Goal: Check status: Check status

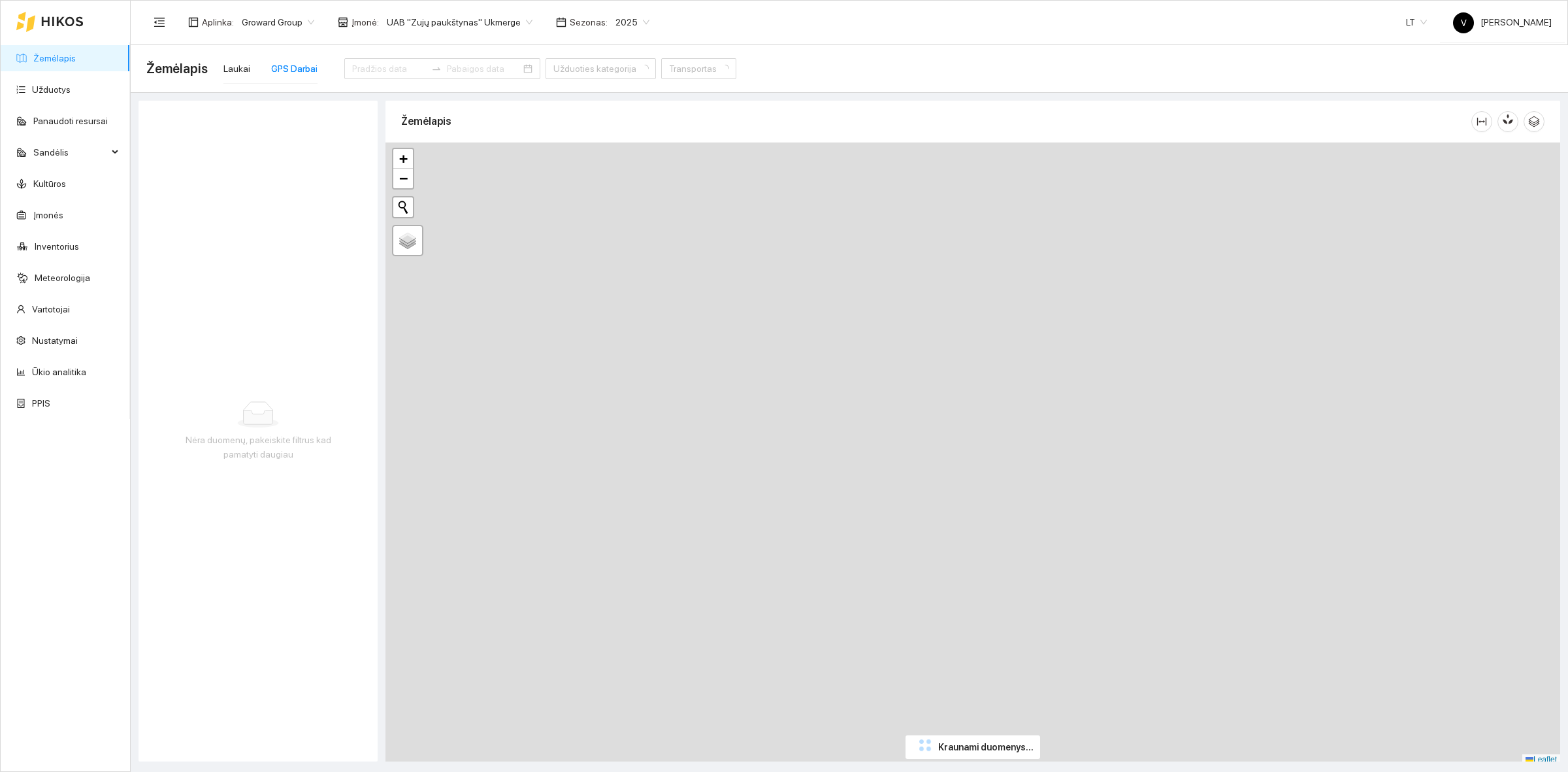
type input "2025-08-06"
type input "2025-08-10"
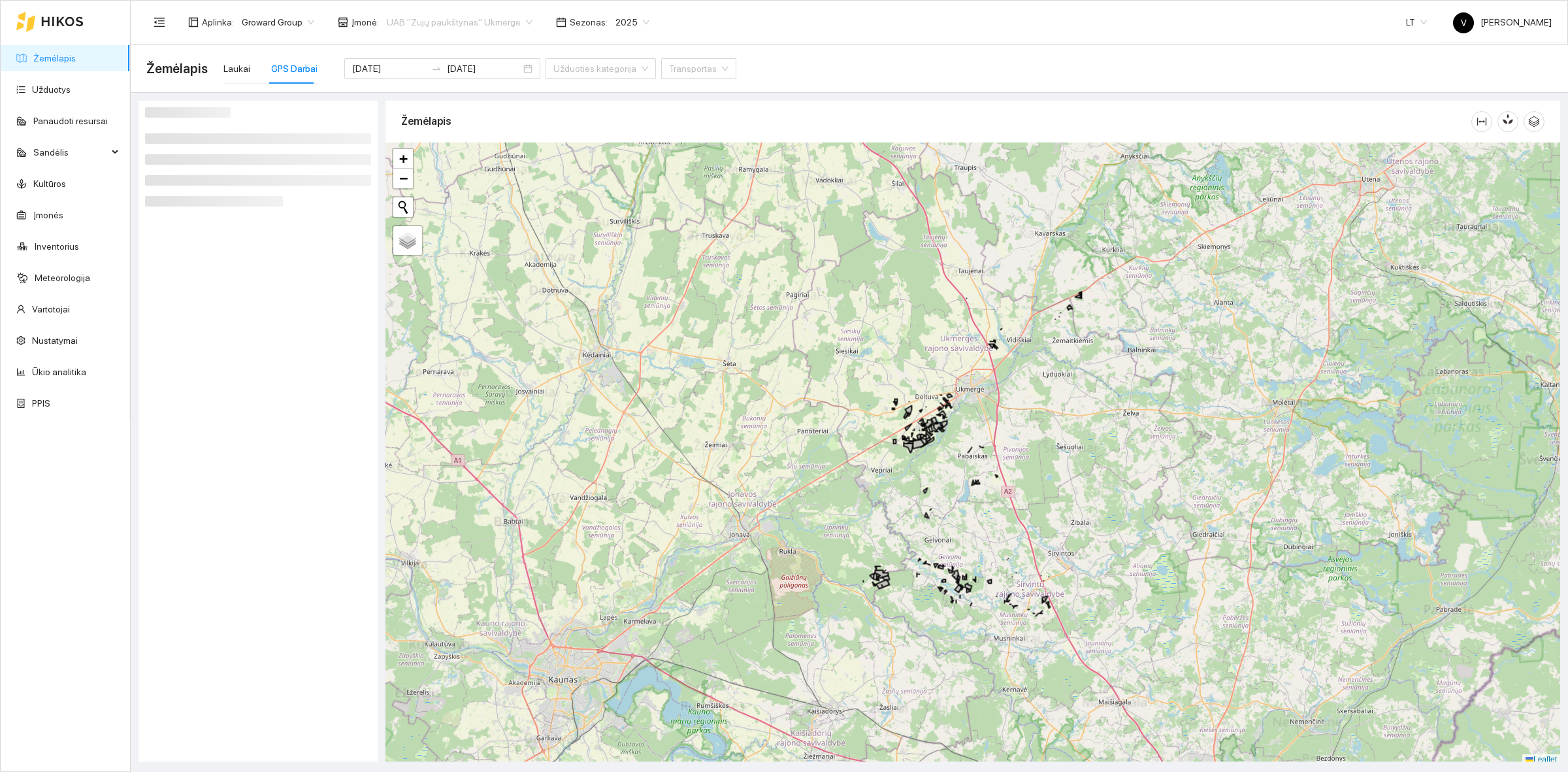
click at [449, 32] on input "search" at bounding box center [455, 22] width 136 height 19
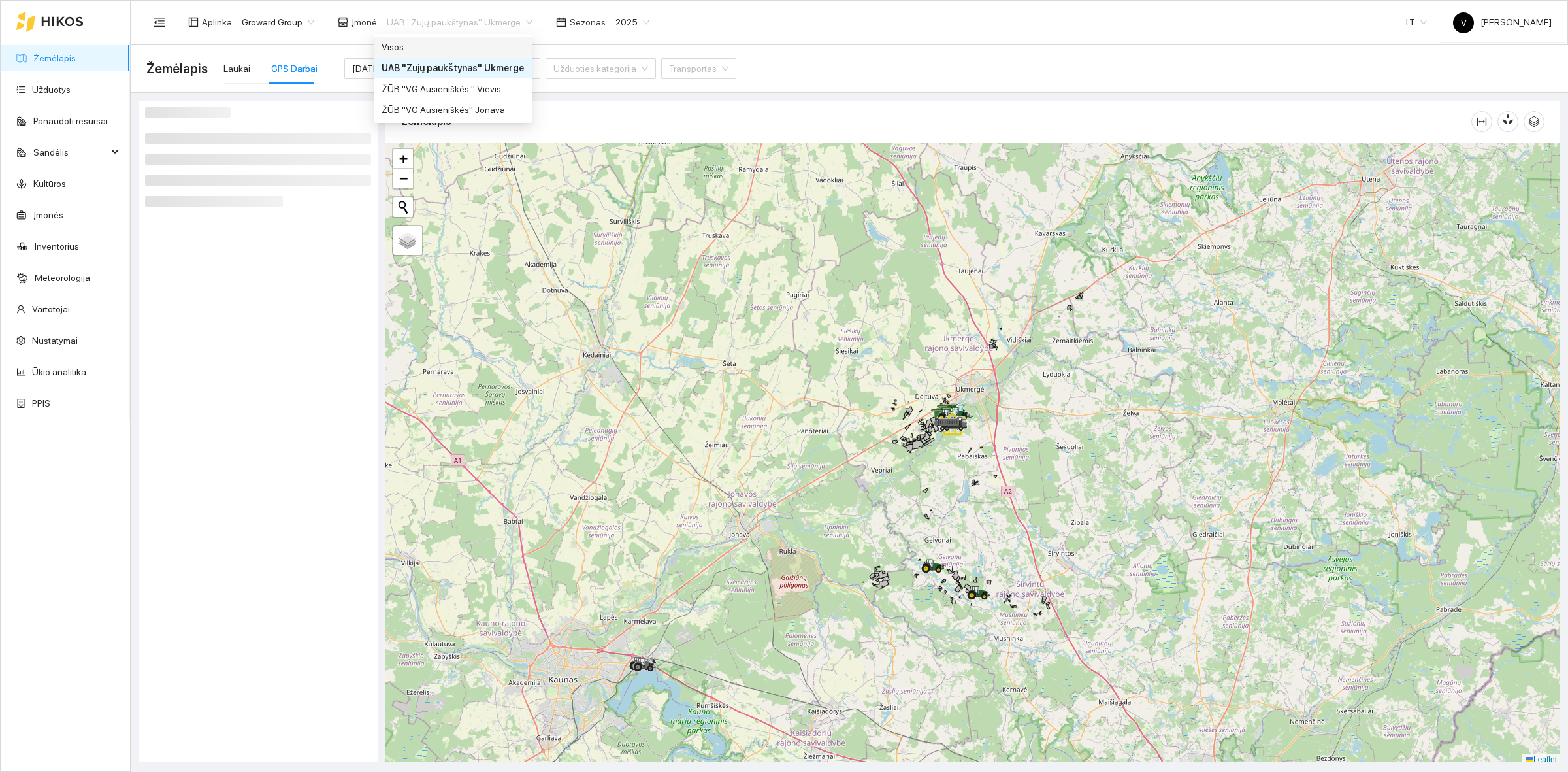
click at [414, 50] on div "Visos" at bounding box center [453, 47] width 142 height 14
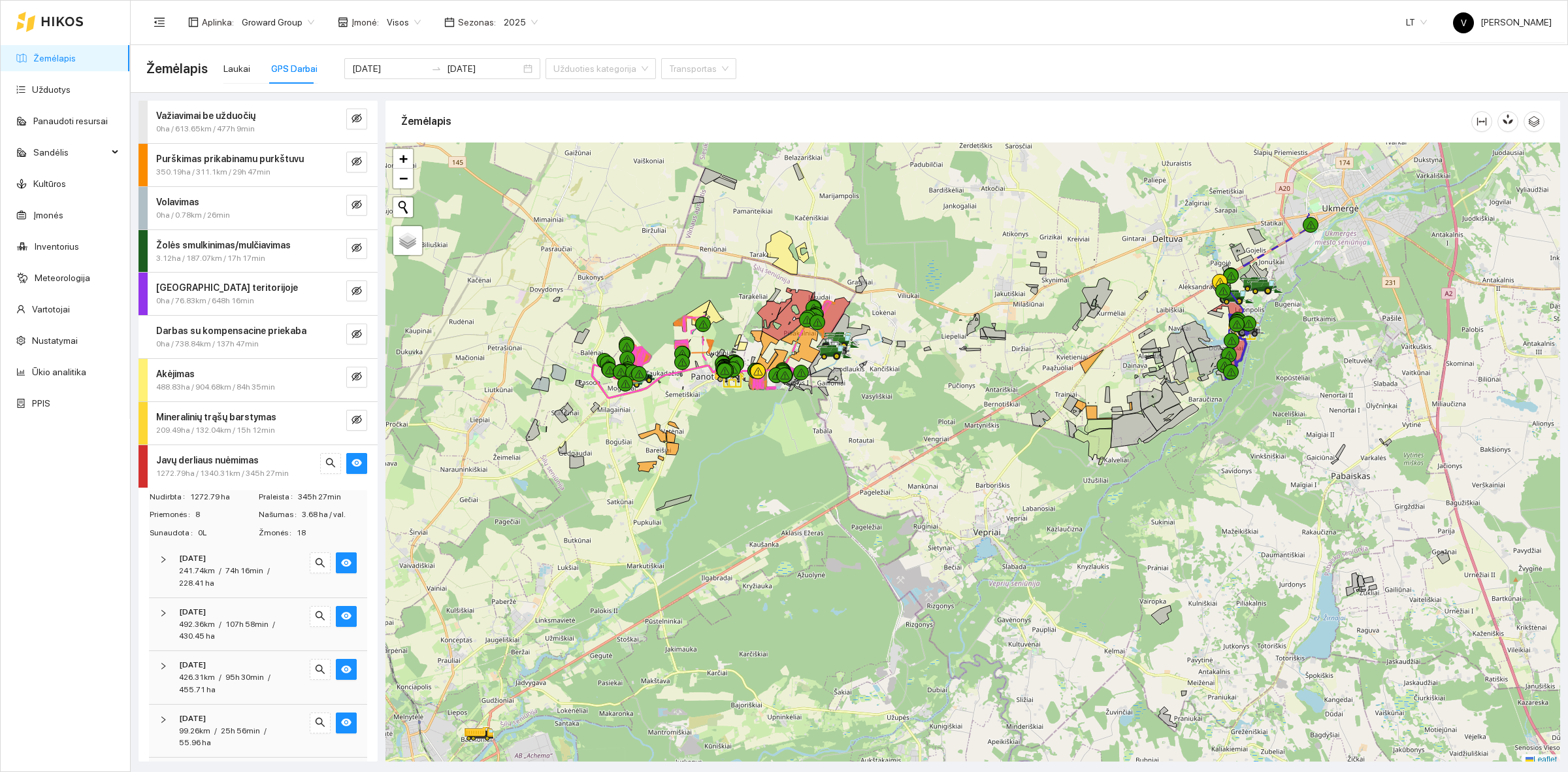
scroll to position [4, 0]
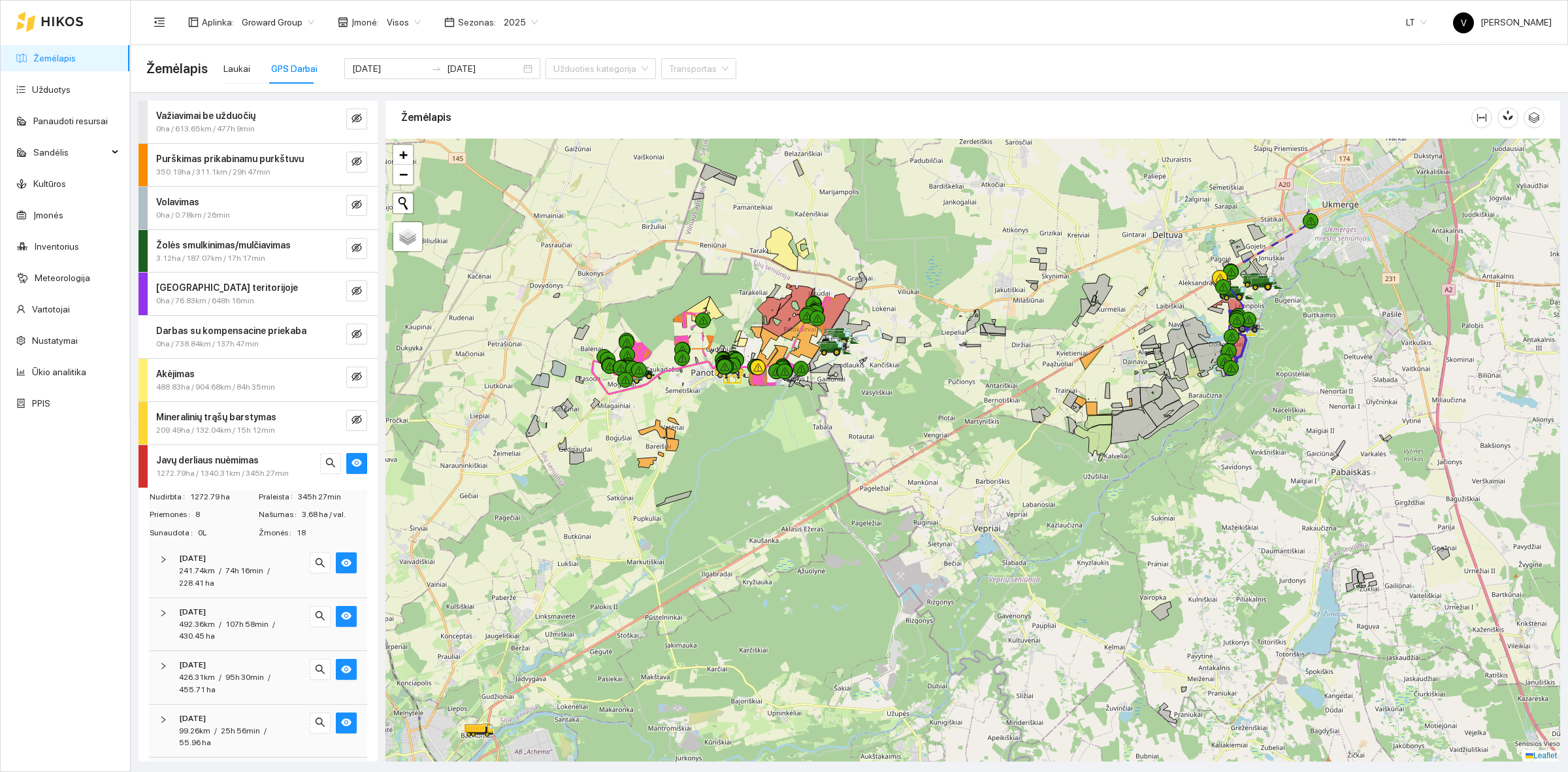
drag, startPoint x: 773, startPoint y: 391, endPoint x: 801, endPoint y: 427, distance: 45.6
click at [831, 446] on div at bounding box center [973, 450] width 1175 height 623
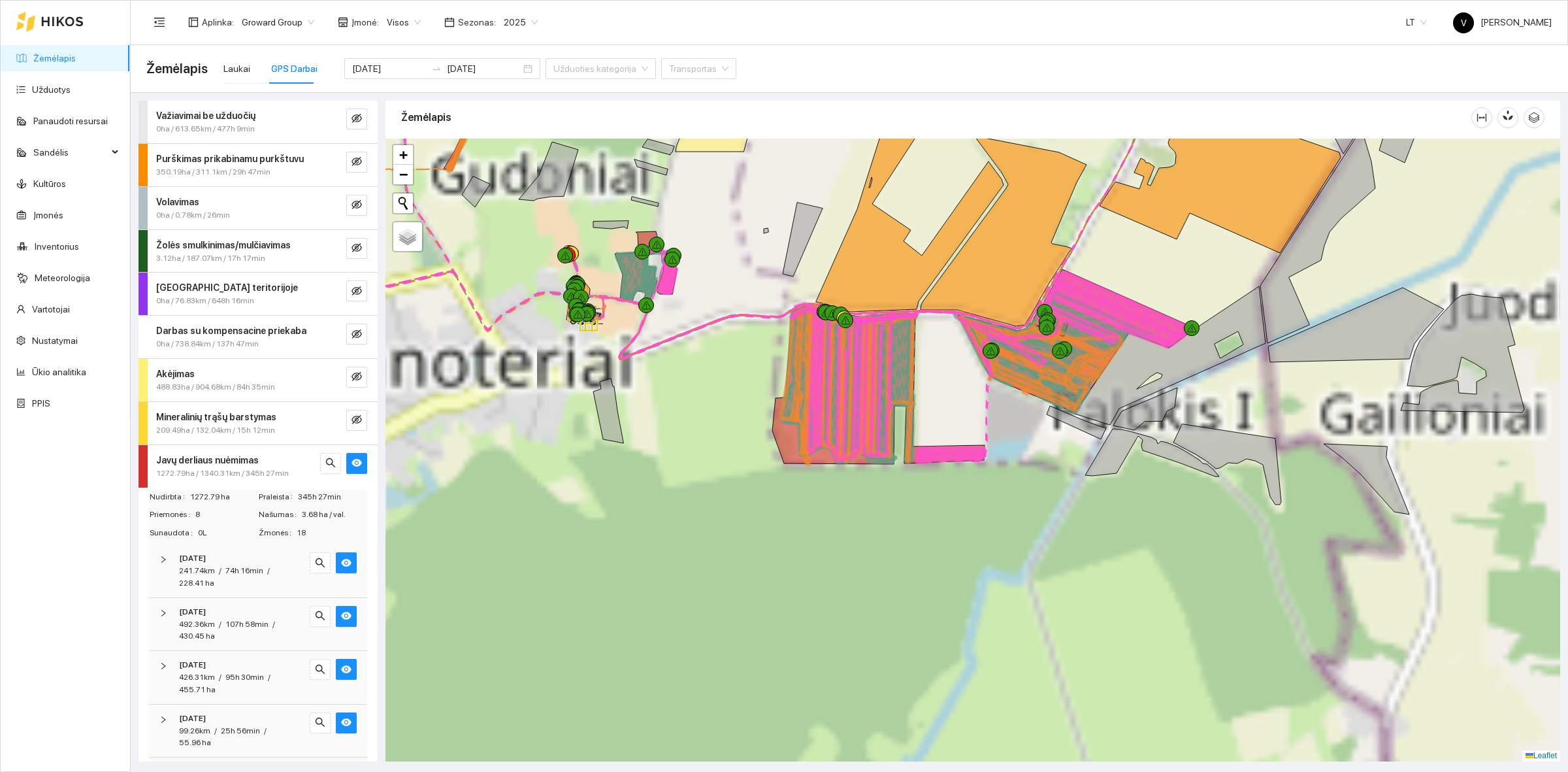
click at [866, 583] on div at bounding box center [973, 450] width 1175 height 623
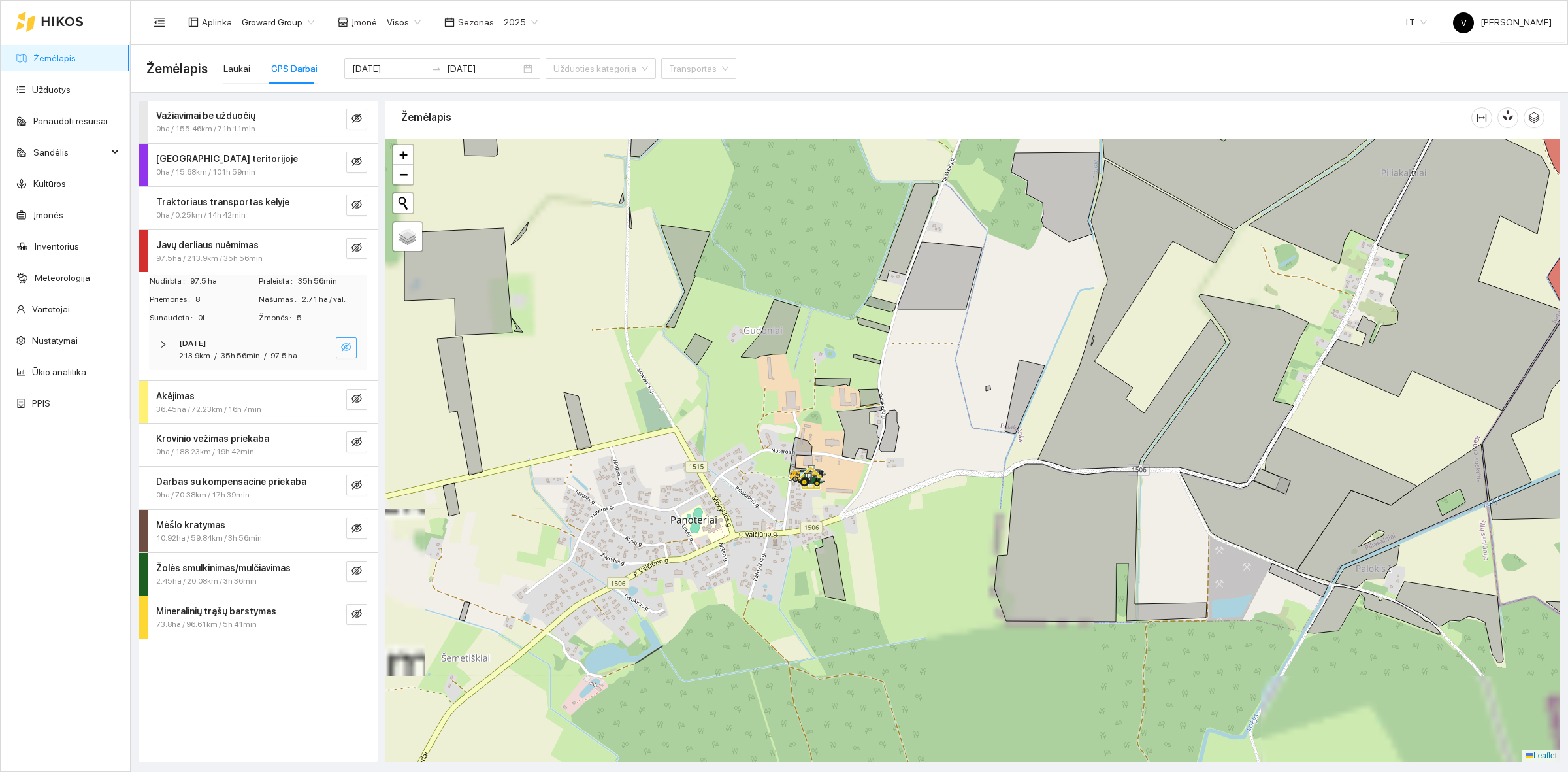
click at [346, 347] on icon "eye-invisible" at bounding box center [346, 347] width 11 height 9
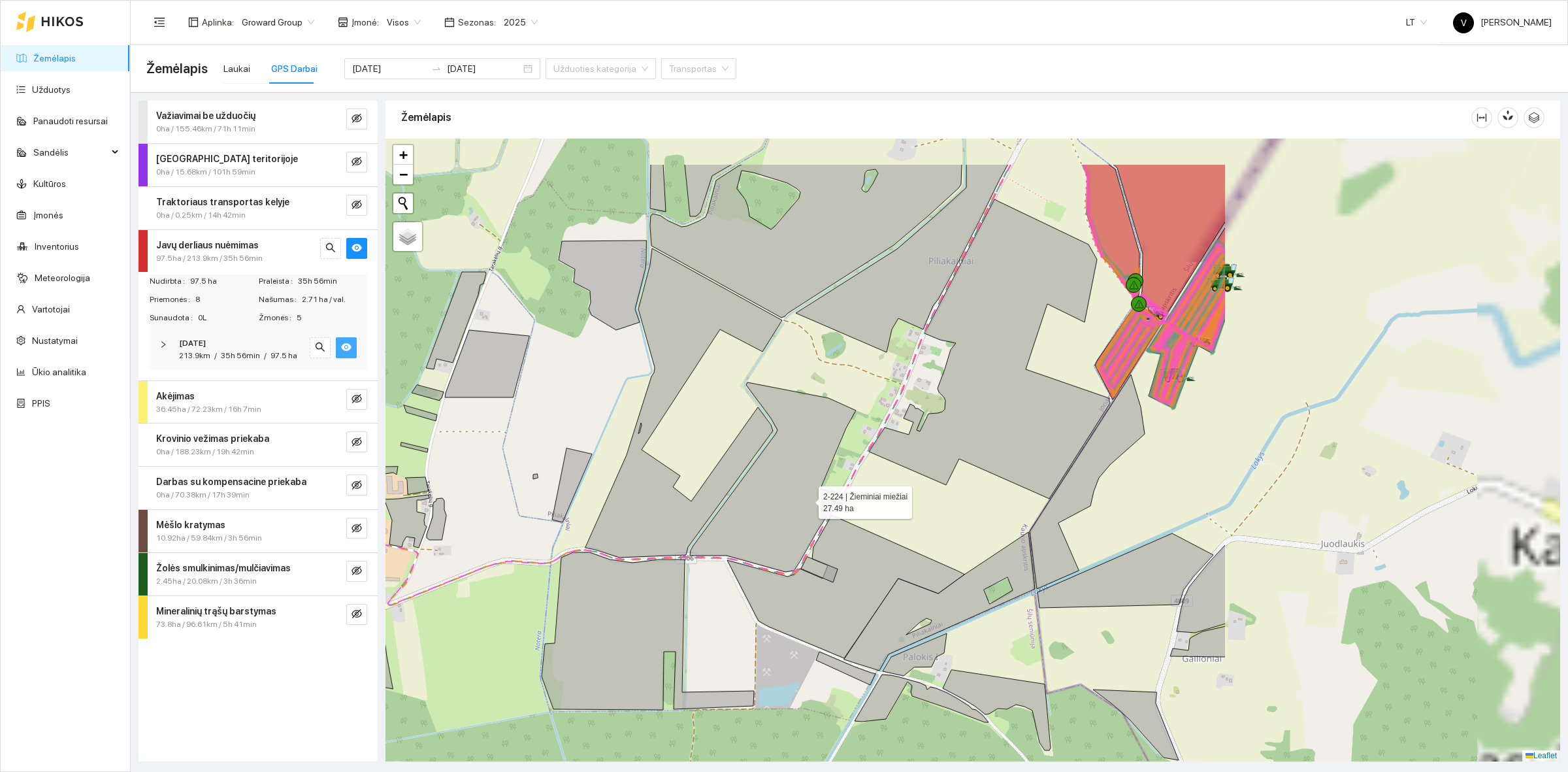
drag, startPoint x: 1263, startPoint y: 410, endPoint x: 806, endPoint y: 504, distance: 466.6
click at [785, 503] on icon at bounding box center [773, 477] width 166 height 190
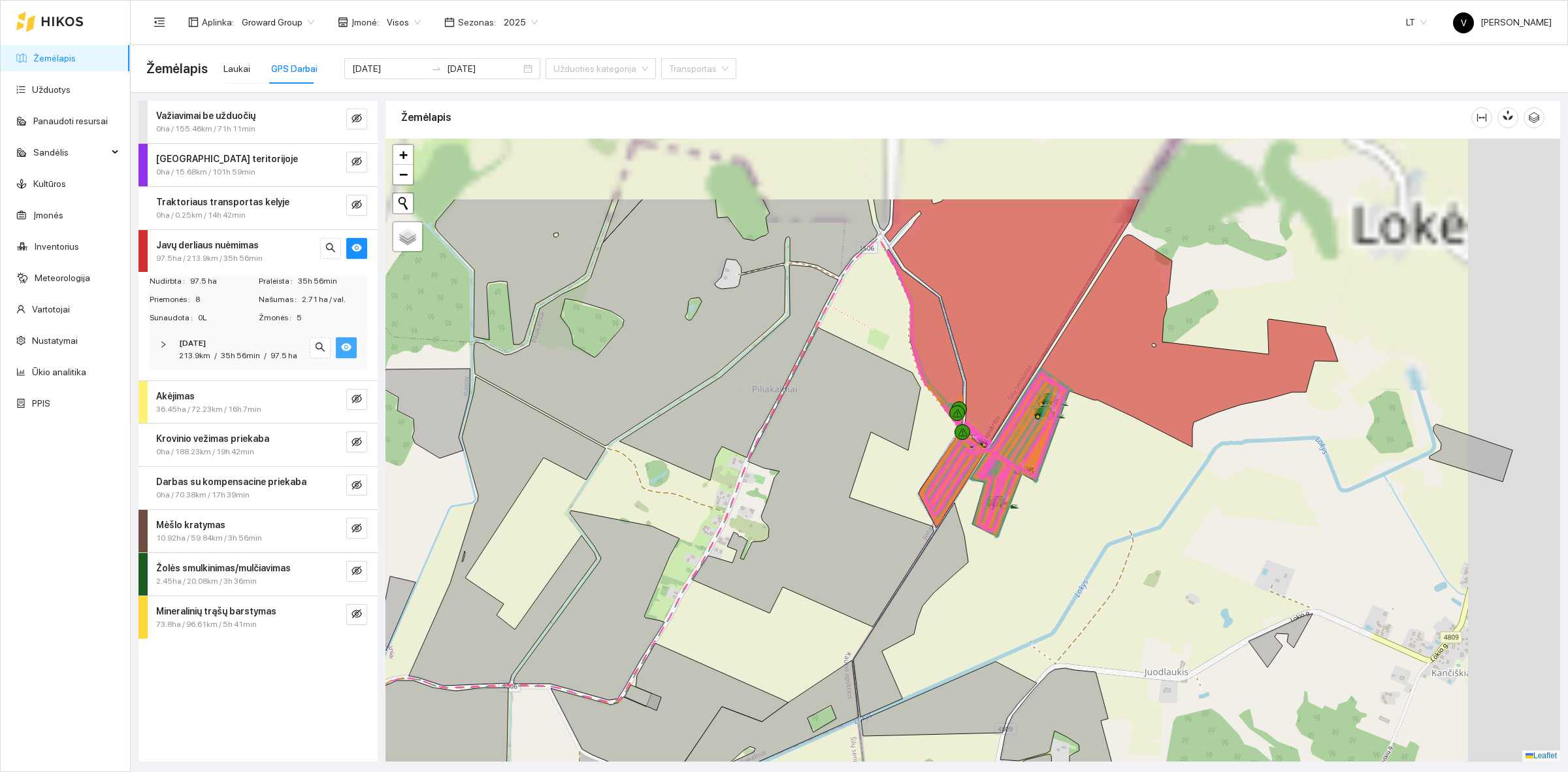
drag, startPoint x: 993, startPoint y: 461, endPoint x: 864, endPoint y: 547, distance: 155.0
click at [930, 516] on icon at bounding box center [948, 492] width 37 height 47
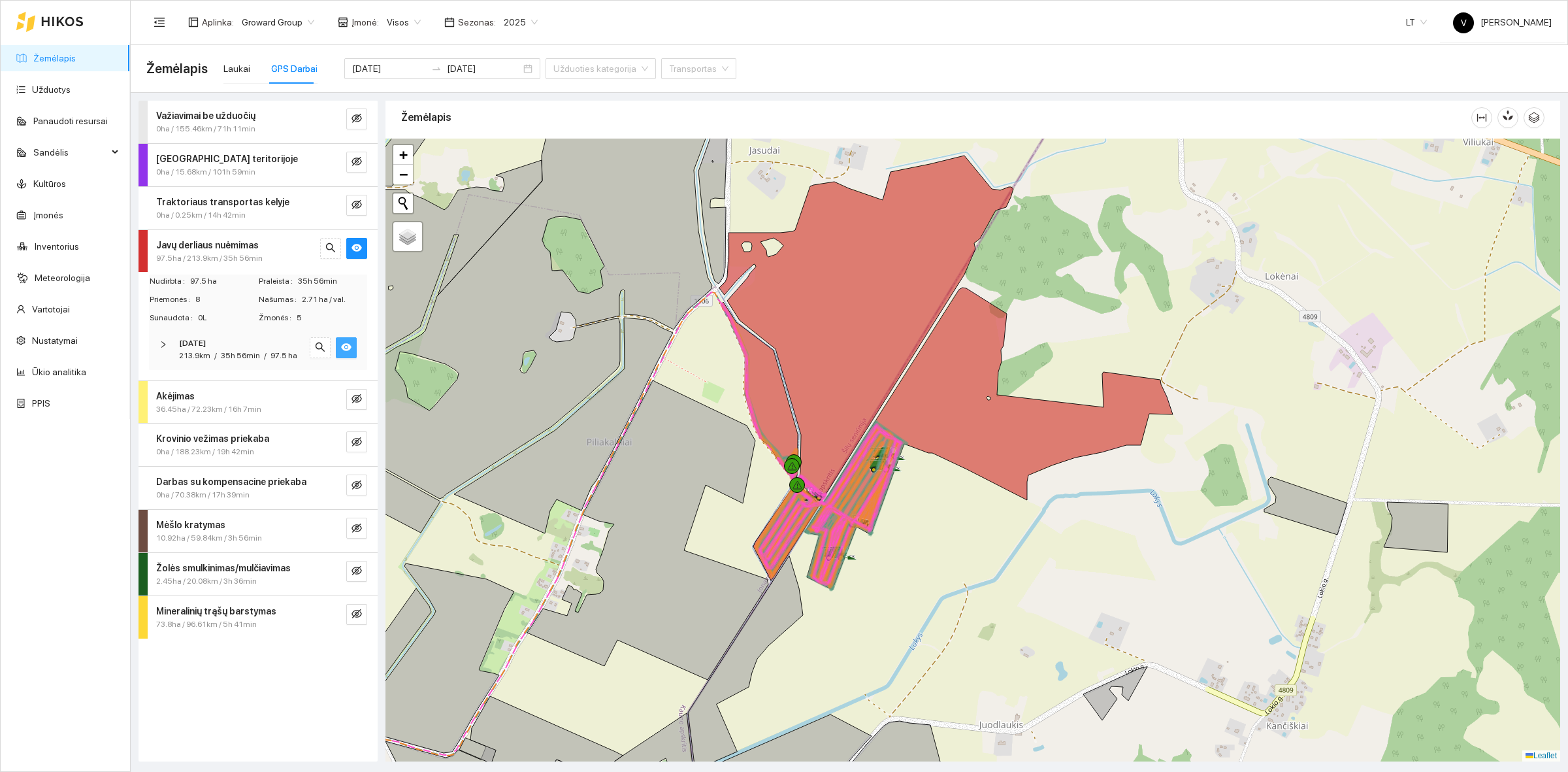
drag, startPoint x: 1058, startPoint y: 528, endPoint x: 984, endPoint y: 508, distance: 76.7
click at [984, 508] on div at bounding box center [973, 450] width 1175 height 623
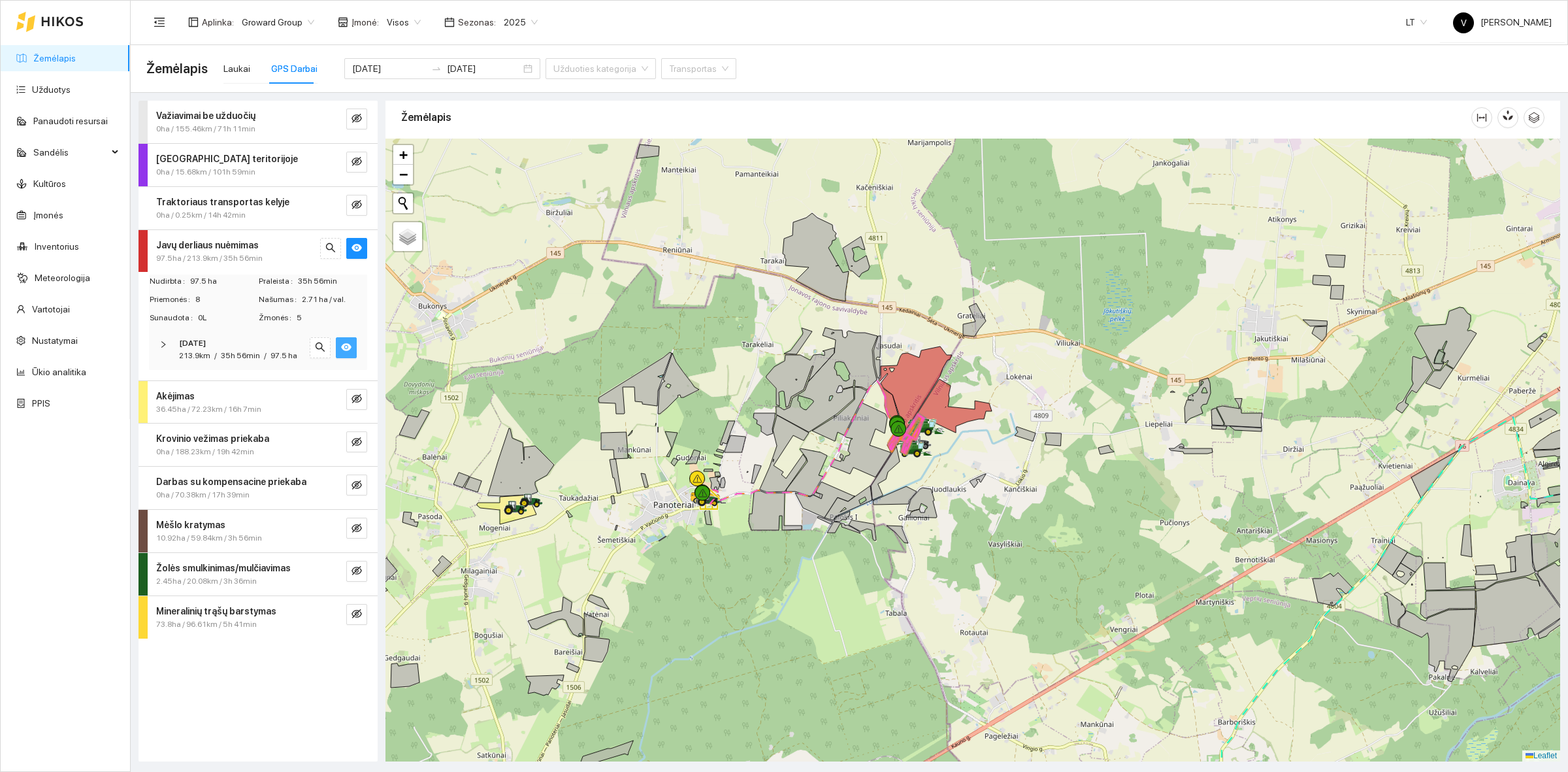
drag, startPoint x: 1023, startPoint y: 608, endPoint x: 1018, endPoint y: 536, distance: 72.2
click at [1012, 546] on div at bounding box center [973, 450] width 1175 height 623
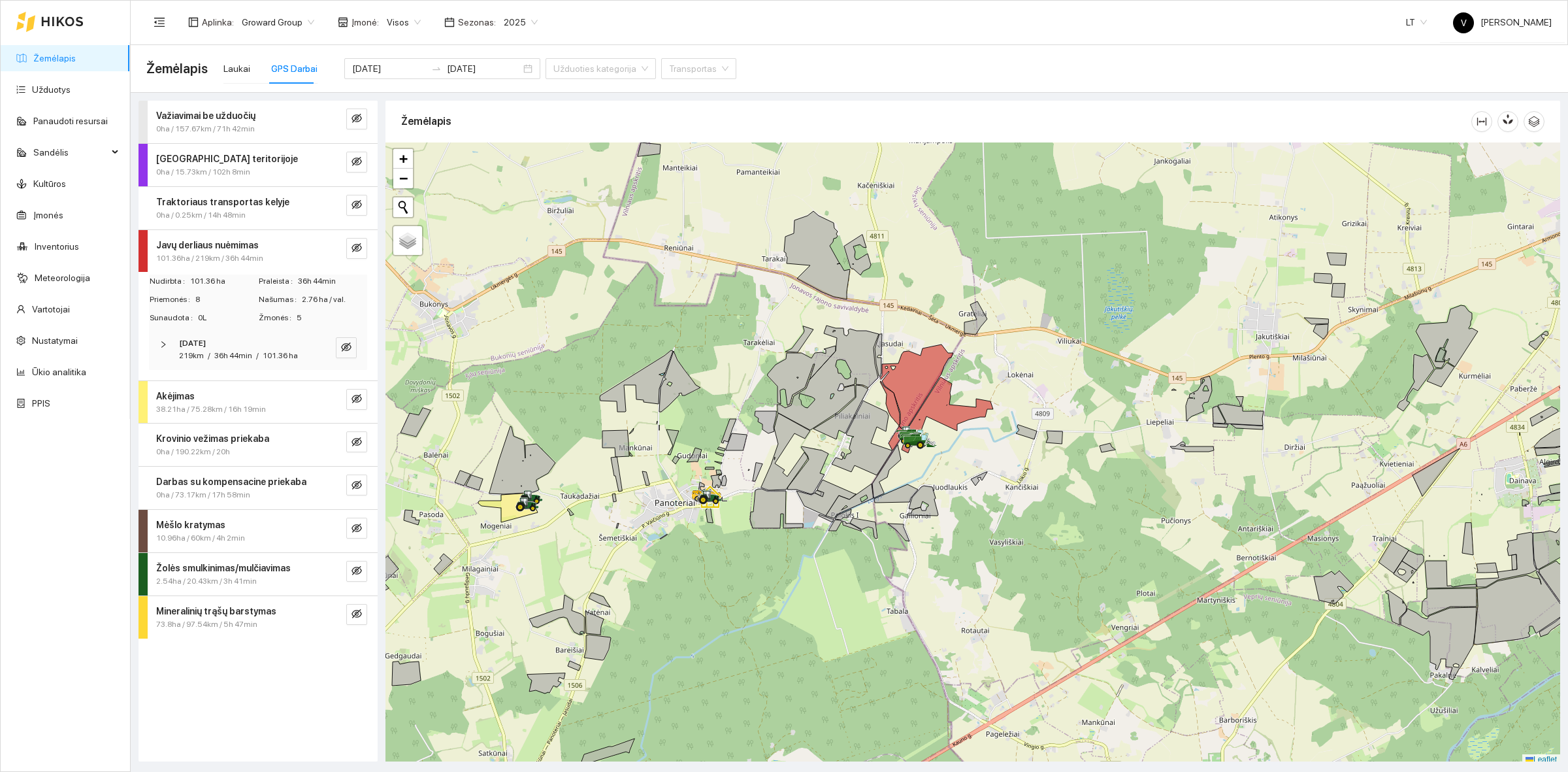
scroll to position [4, 0]
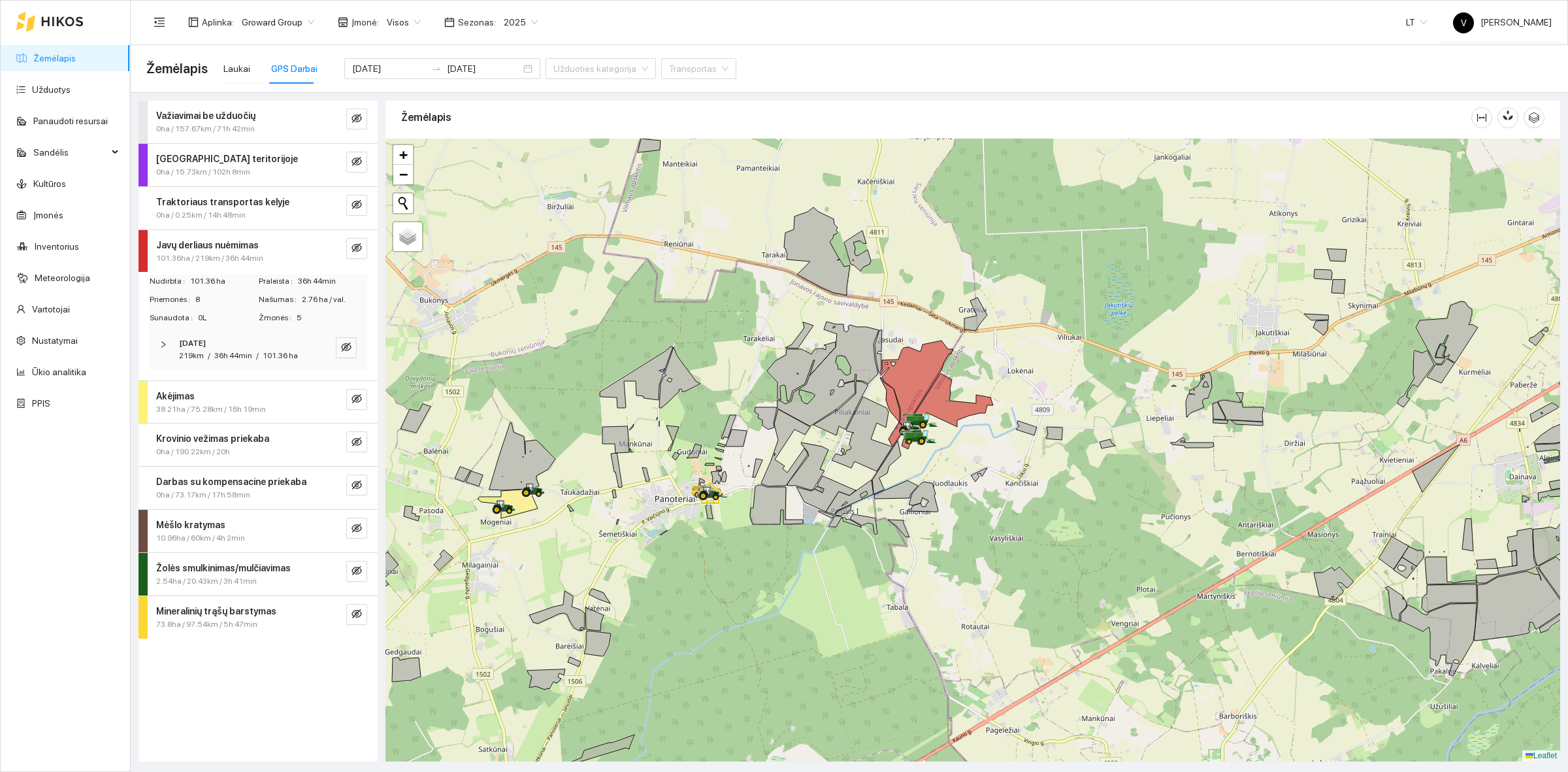
click at [607, 348] on div at bounding box center [973, 450] width 1175 height 623
